Goal: Transaction & Acquisition: Purchase product/service

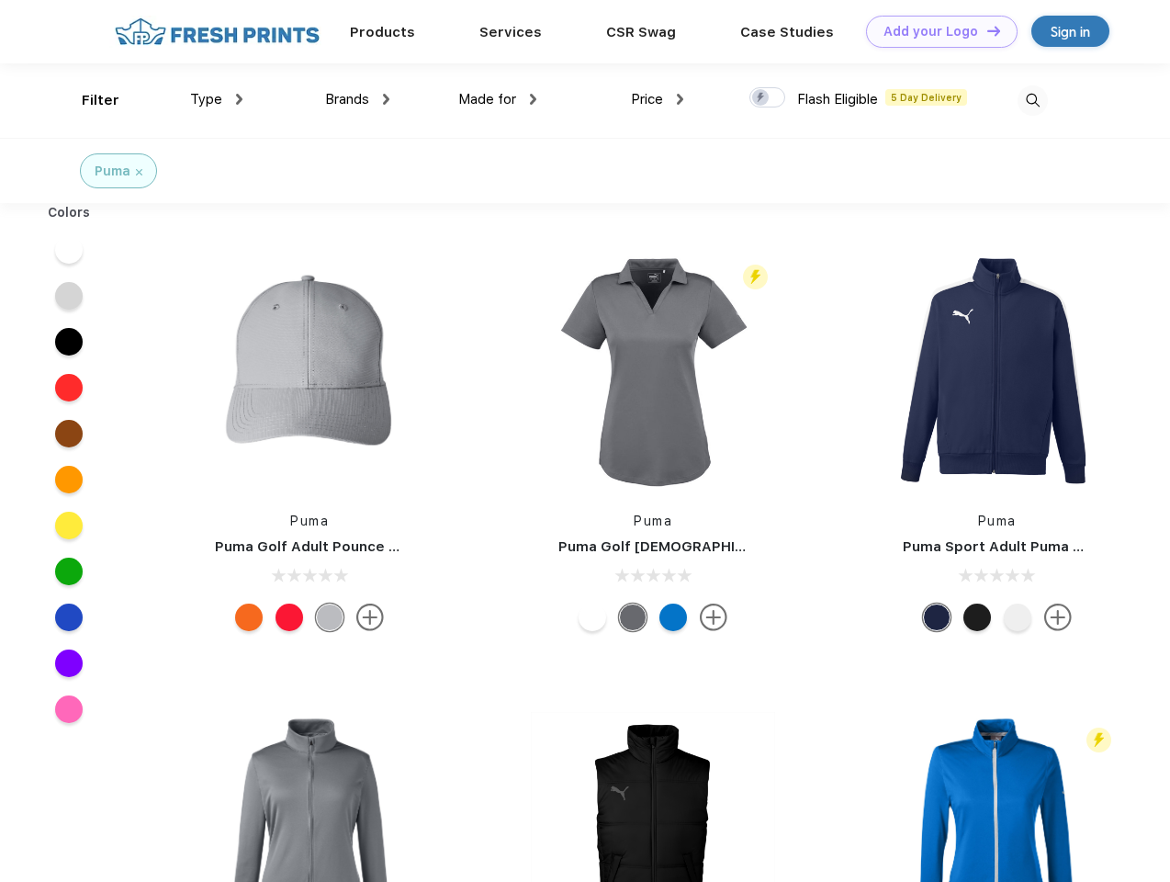
click at [935, 31] on link "Add your Logo Design Tool" at bounding box center [942, 32] width 152 height 32
click at [0, 0] on div "Design Tool" at bounding box center [0, 0] width 0 height 0
click at [986, 30] on link "Add your Logo Design Tool" at bounding box center [942, 32] width 152 height 32
click at [88, 100] on div "Filter" at bounding box center [101, 100] width 38 height 21
click at [217, 99] on span "Type" at bounding box center [206, 99] width 32 height 17
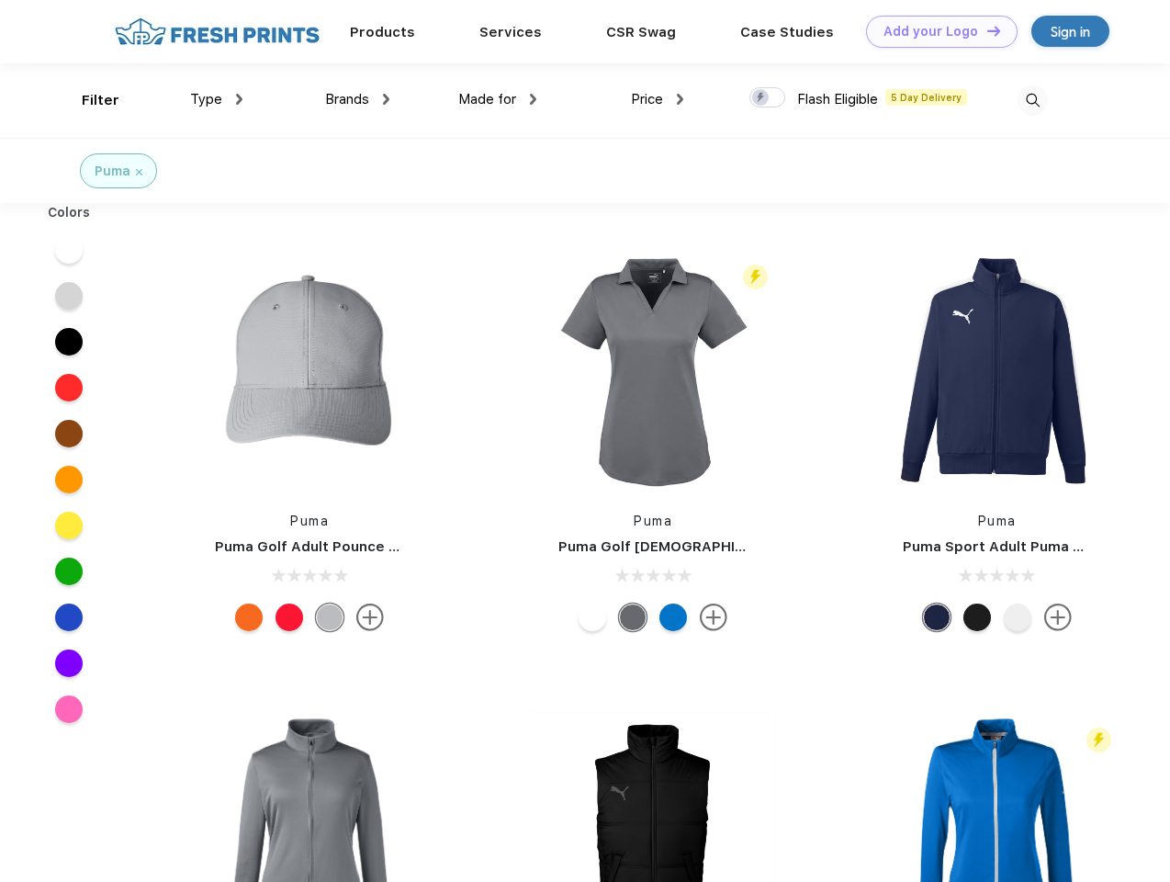
click at [357, 99] on span "Brands" at bounding box center [347, 99] width 44 height 17
click at [498, 99] on span "Made for" at bounding box center [487, 99] width 58 height 17
click at [658, 99] on span "Price" at bounding box center [647, 99] width 32 height 17
click at [768, 98] on div at bounding box center [768, 97] width 36 height 20
click at [761, 98] on input "checkbox" at bounding box center [756, 92] width 12 height 12
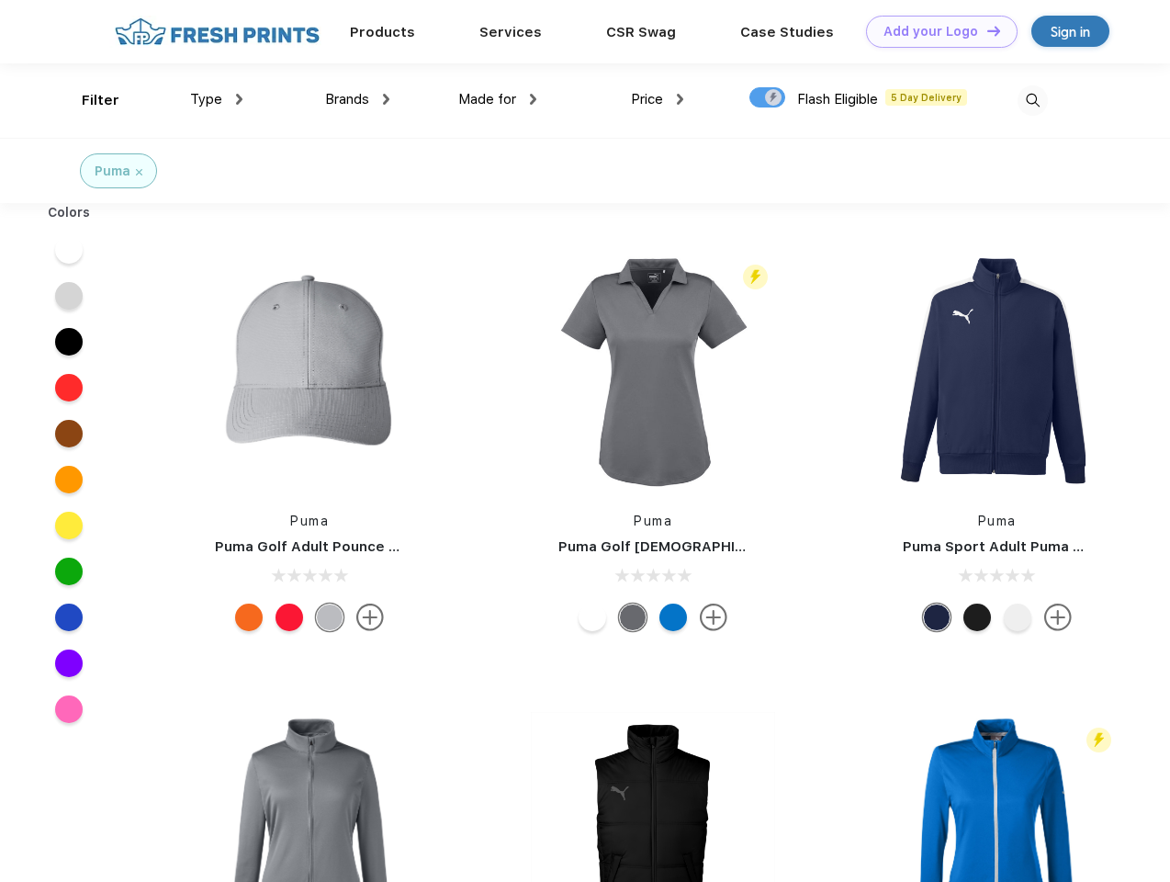
click at [1032, 100] on img at bounding box center [1033, 100] width 30 height 30
